Goal: Find specific page/section: Find specific page/section

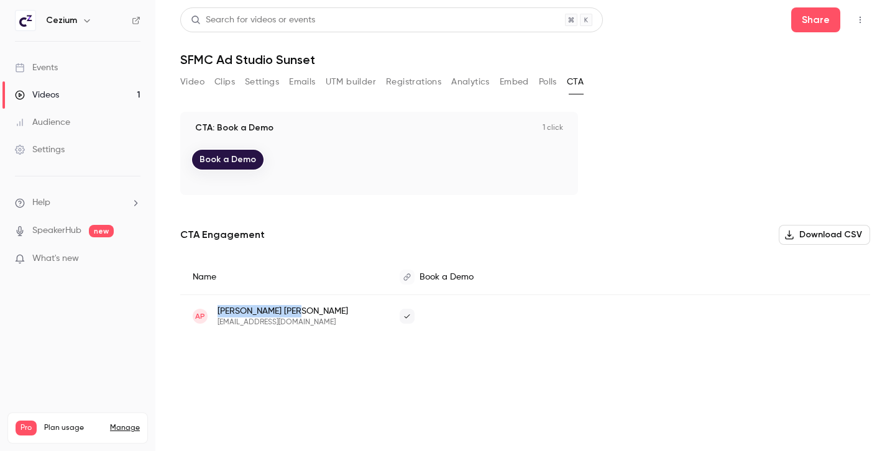
click at [478, 82] on button "Analytics" at bounding box center [470, 82] width 39 height 20
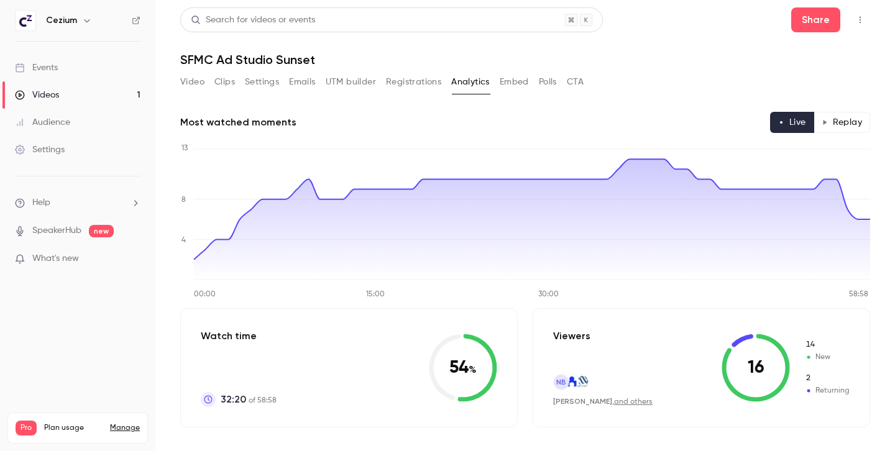
click at [837, 123] on button "Replay" at bounding box center [842, 122] width 57 height 21
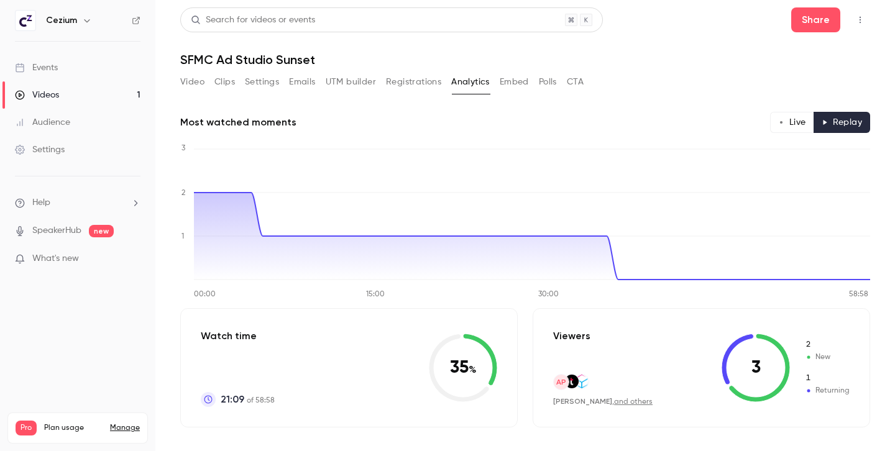
click at [511, 80] on button "Embed" at bounding box center [514, 82] width 29 height 20
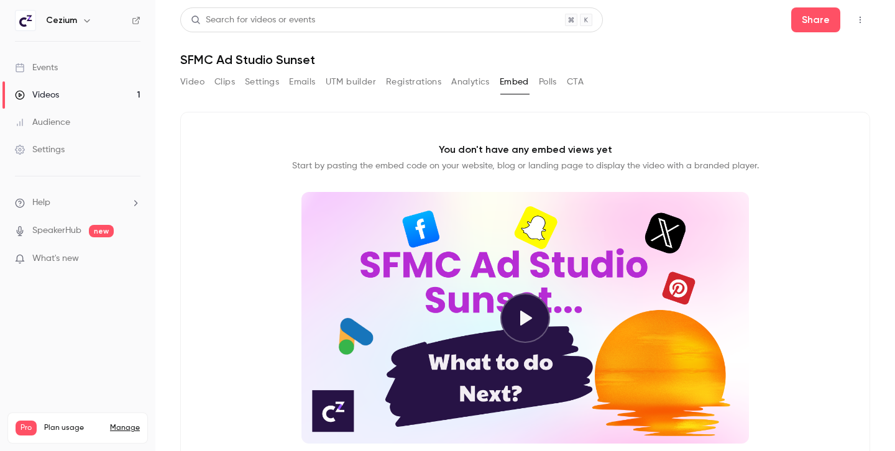
click at [580, 86] on button "CTA" at bounding box center [575, 82] width 17 height 20
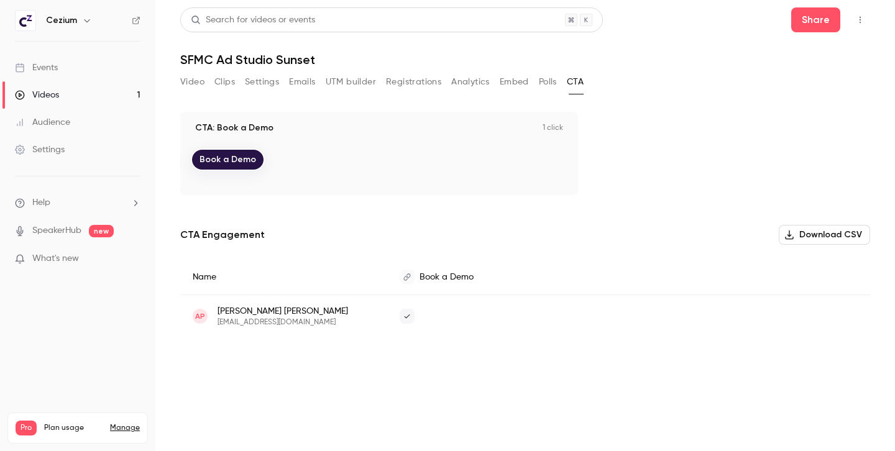
click at [80, 63] on link "Events" at bounding box center [77, 67] width 155 height 27
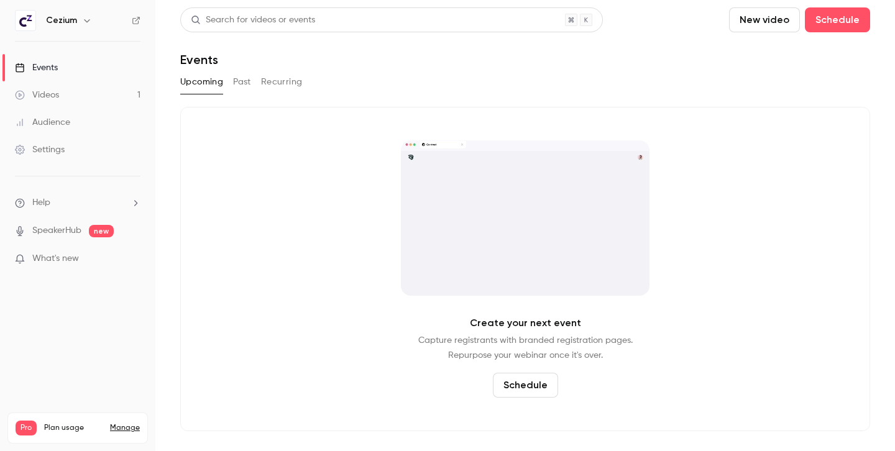
click at [246, 83] on button "Past" at bounding box center [242, 82] width 18 height 20
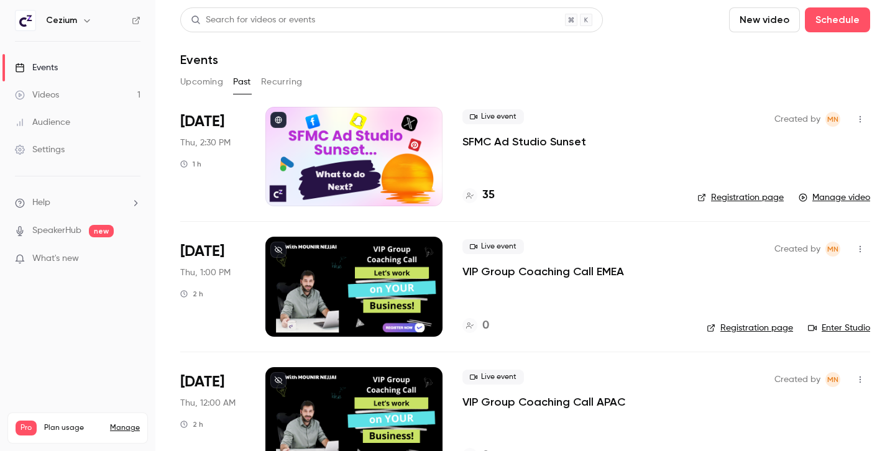
click at [493, 195] on h4 "35" at bounding box center [488, 195] width 12 height 17
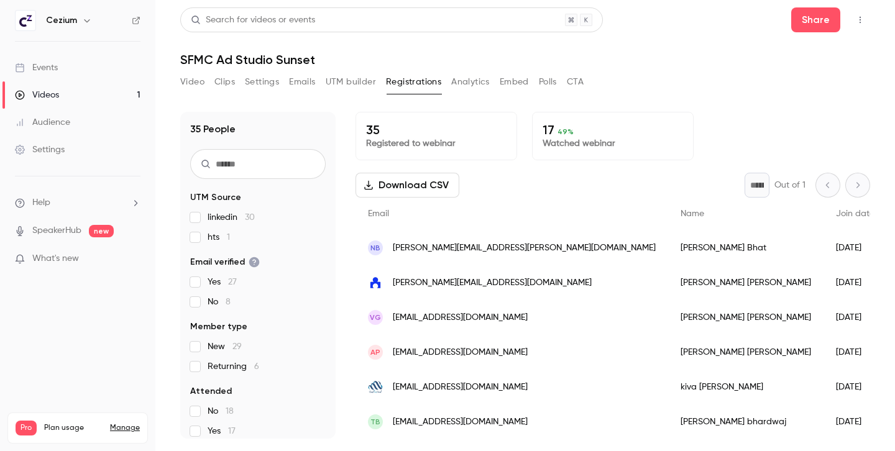
click at [55, 72] on div "Events" at bounding box center [36, 68] width 43 height 12
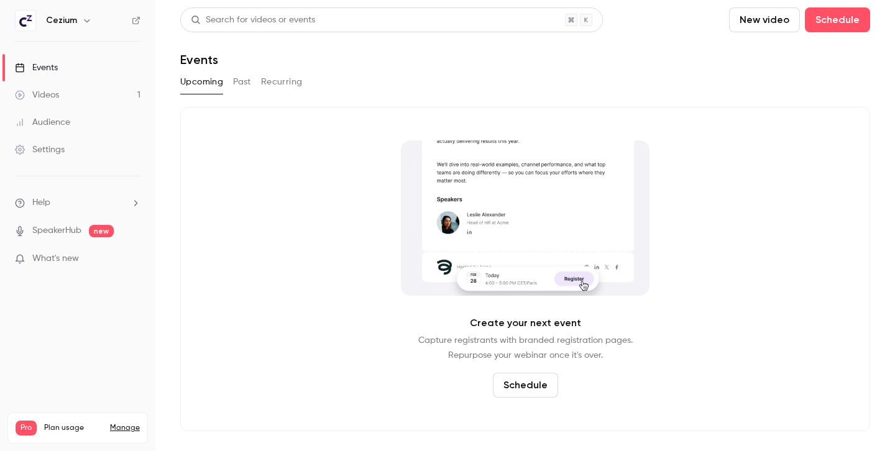
click at [241, 83] on button "Past" at bounding box center [242, 82] width 18 height 20
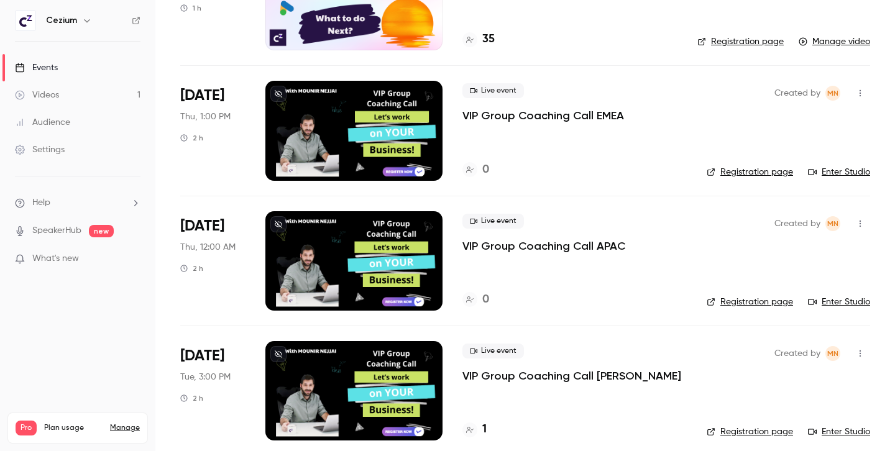
scroll to position [168, 0]
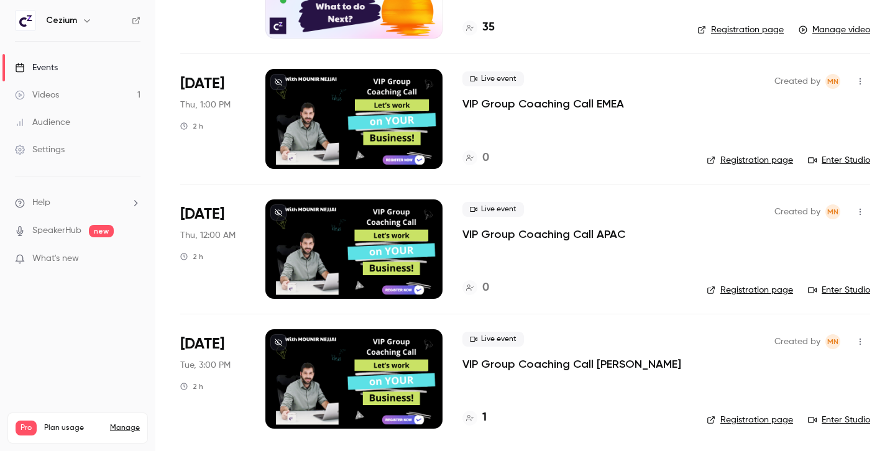
click at [72, 119] on link "Audience" at bounding box center [77, 122] width 155 height 27
